Goal: Information Seeking & Learning: Understand process/instructions

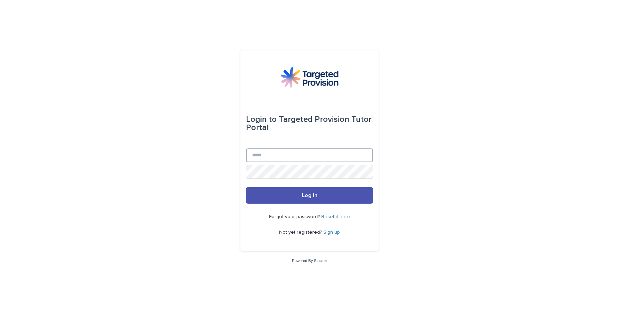
type input "**********"
click at [310, 196] on button "Log in" at bounding box center [309, 195] width 127 height 17
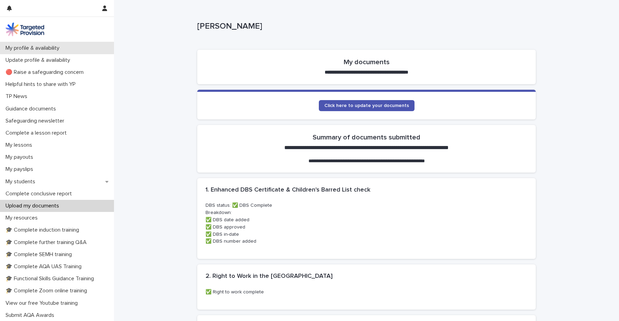
click at [32, 50] on p "My profile & availability" at bounding box center [34, 48] width 62 height 7
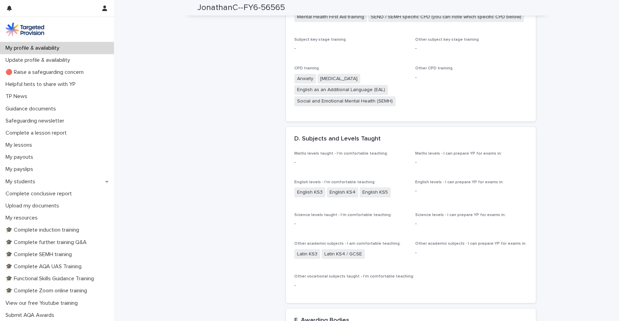
scroll to position [643, 0]
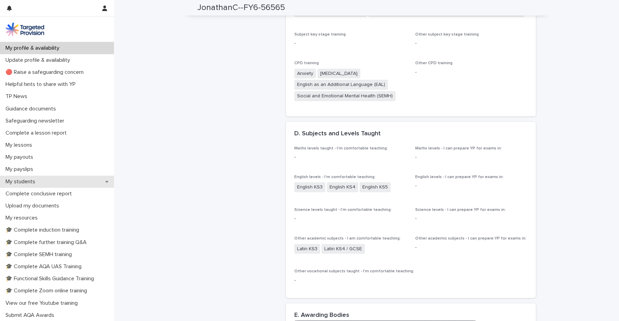
click at [33, 180] on p "My students" at bounding box center [22, 182] width 38 height 7
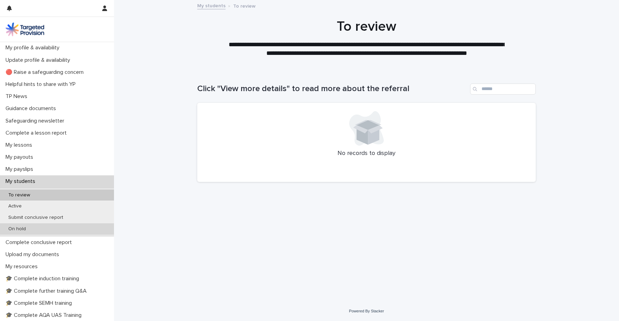
click at [42, 229] on div "On hold" at bounding box center [57, 229] width 114 height 11
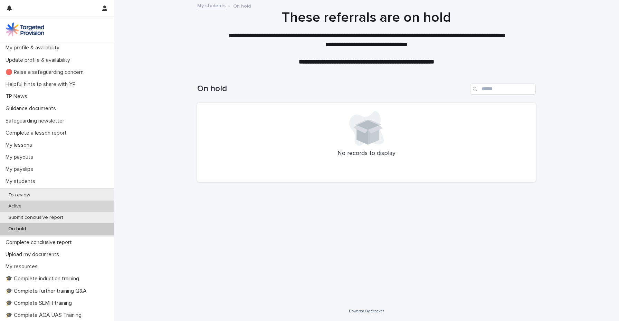
click at [32, 207] on div "Active" at bounding box center [57, 206] width 114 height 11
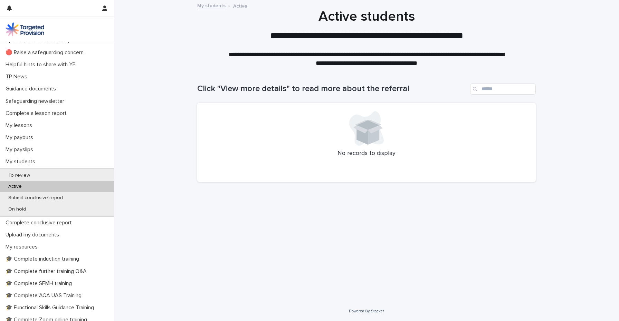
scroll to position [20, 0]
click at [20, 161] on p "My students" at bounding box center [22, 161] width 38 height 7
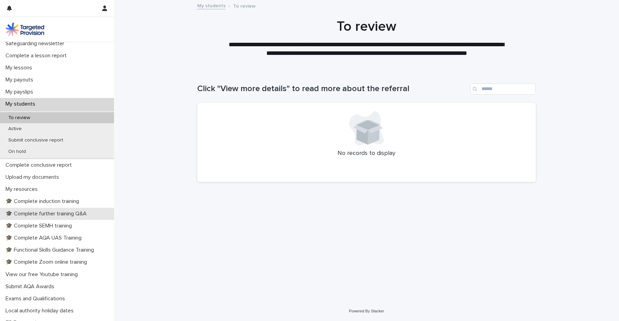
scroll to position [102, 0]
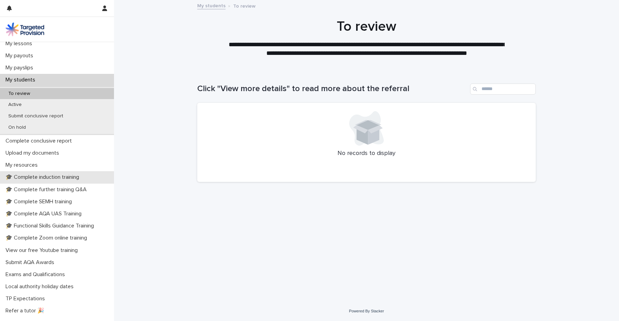
click at [61, 174] on p "🎓 Complete induction training" at bounding box center [44, 177] width 82 height 7
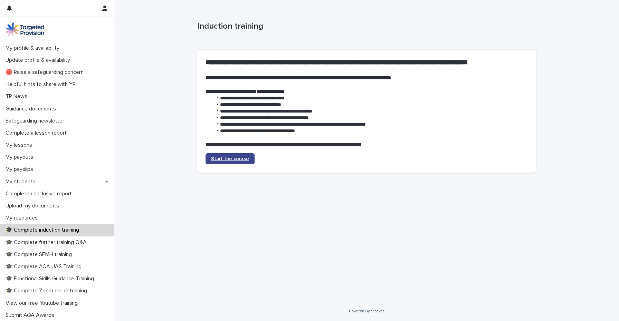
click at [238, 153] on link "Start the course" at bounding box center [230, 158] width 49 height 11
